Goal: Transaction & Acquisition: Purchase product/service

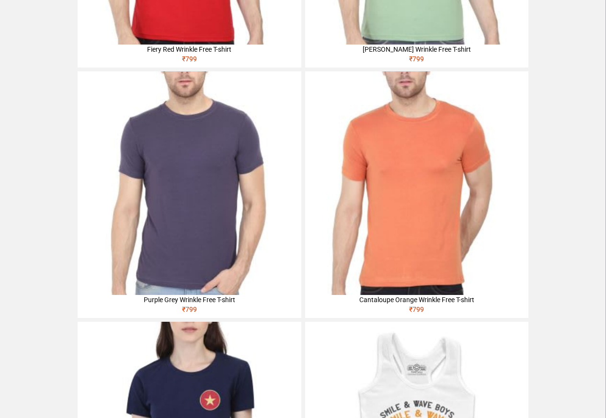
scroll to position [264, 0]
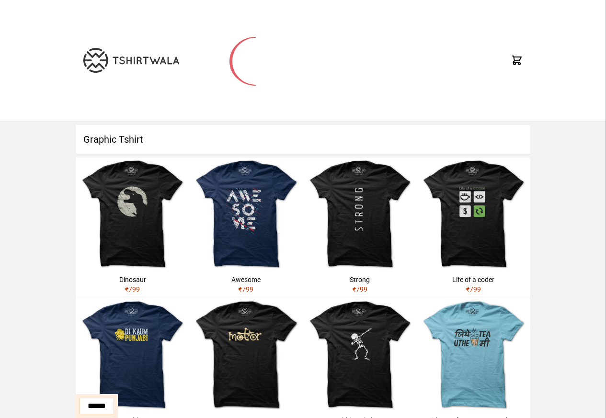
click at [136, 140] on h1 "Graphic Tshirt" at bounding box center [303, 139] width 454 height 29
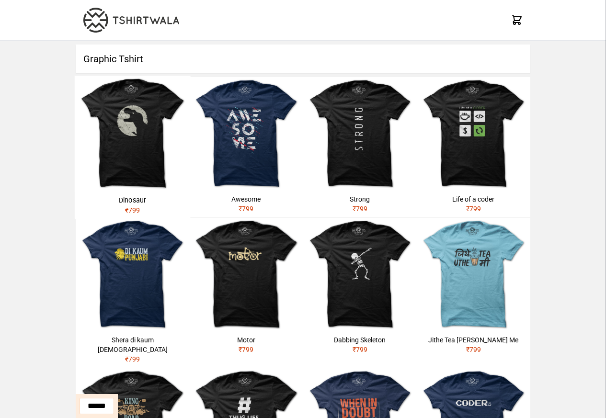
click at [143, 57] on h1 "Graphic Tshirt" at bounding box center [303, 59] width 454 height 29
